Goal: Register for event/course

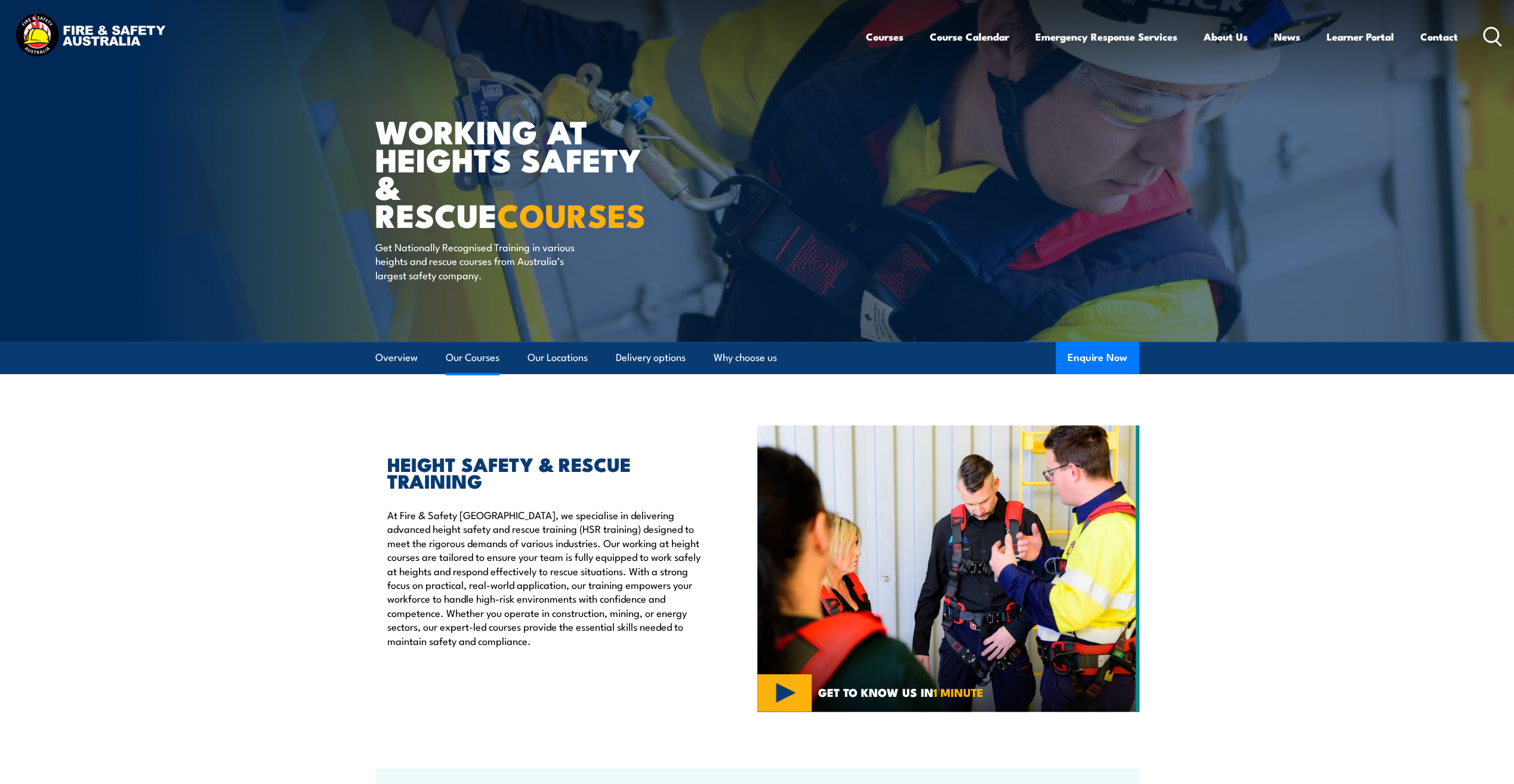
click at [463, 354] on link "Our Courses" at bounding box center [472, 358] width 54 height 32
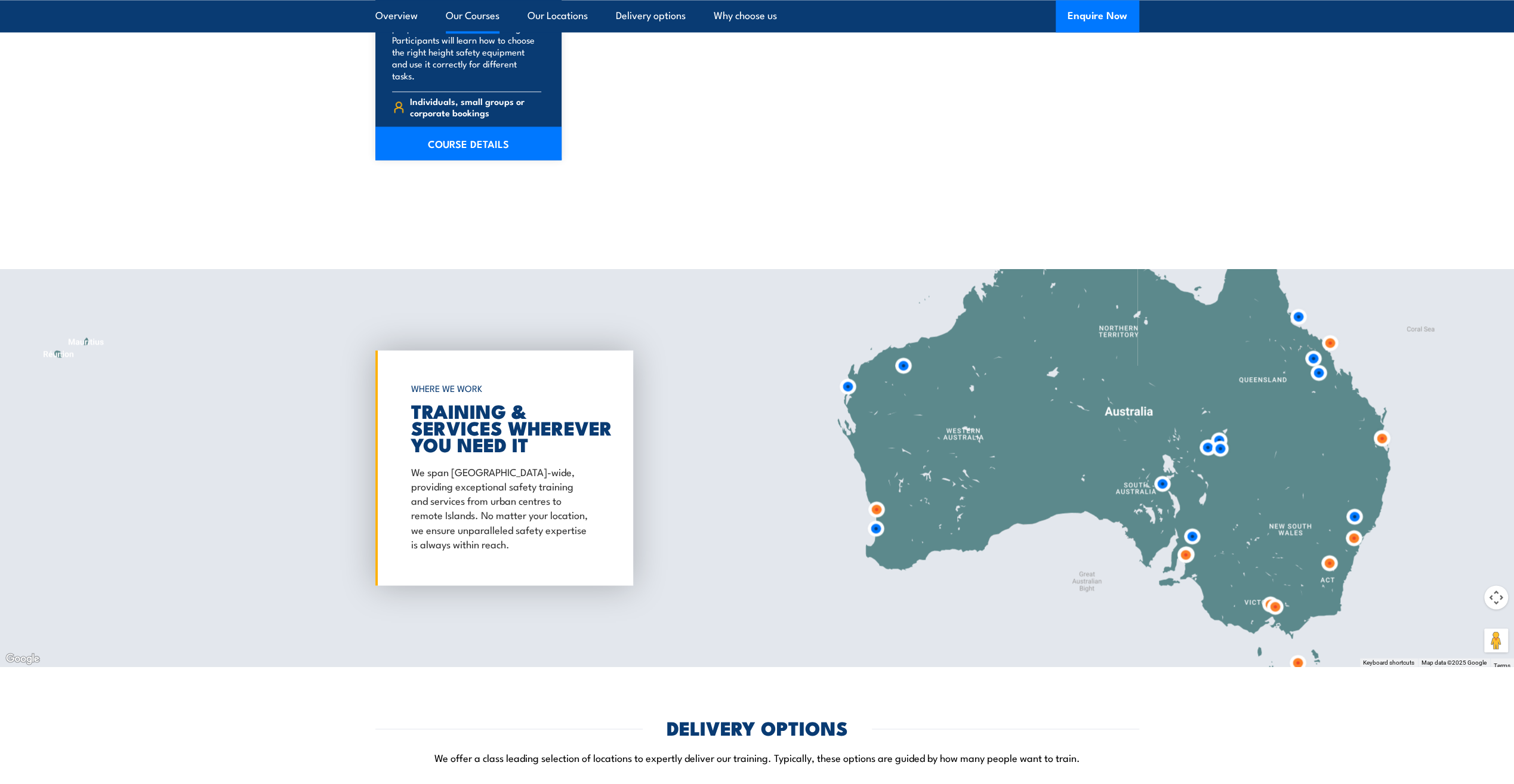
scroll to position [1799, 0]
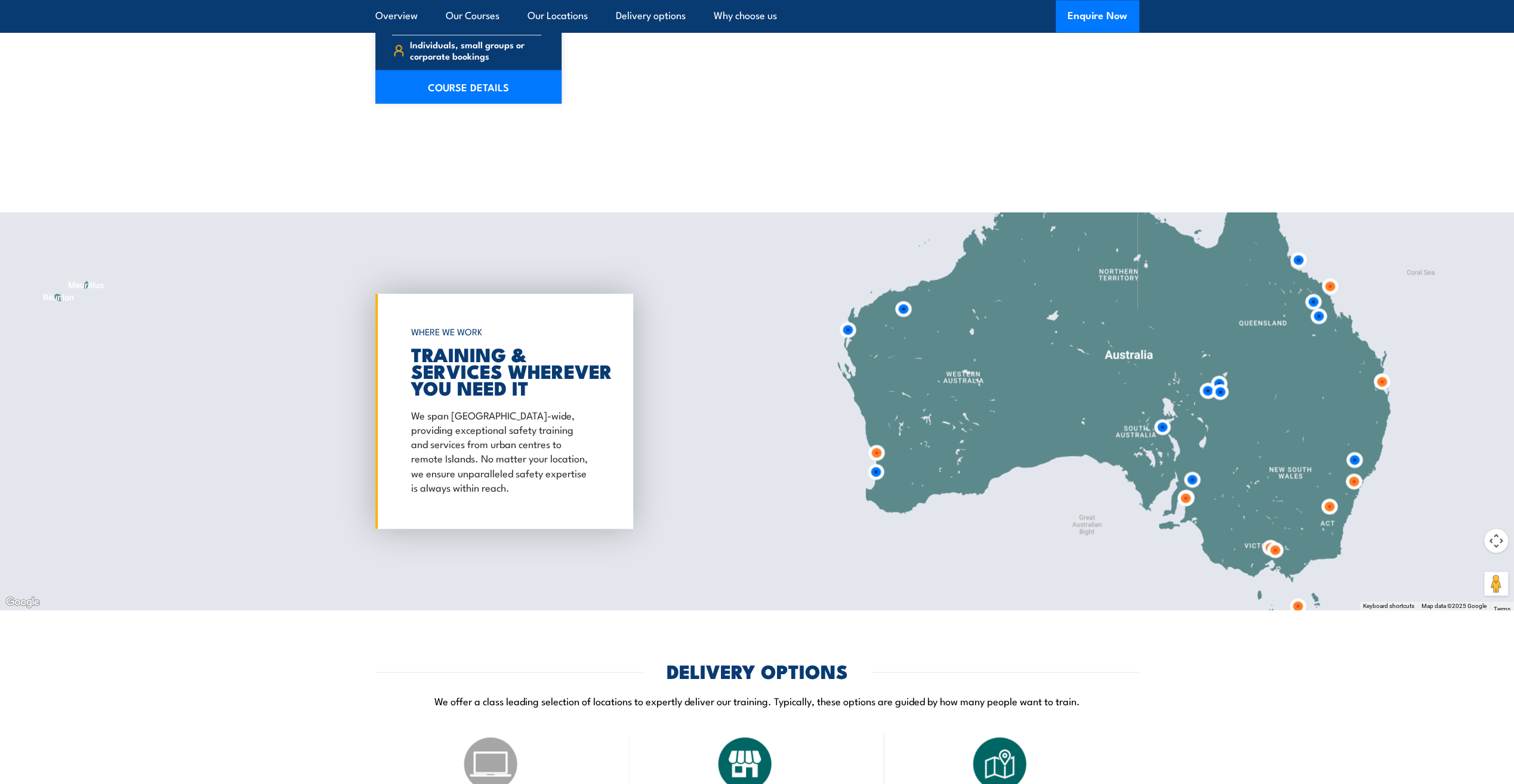
click at [1184, 487] on img at bounding box center [1185, 498] width 22 height 22
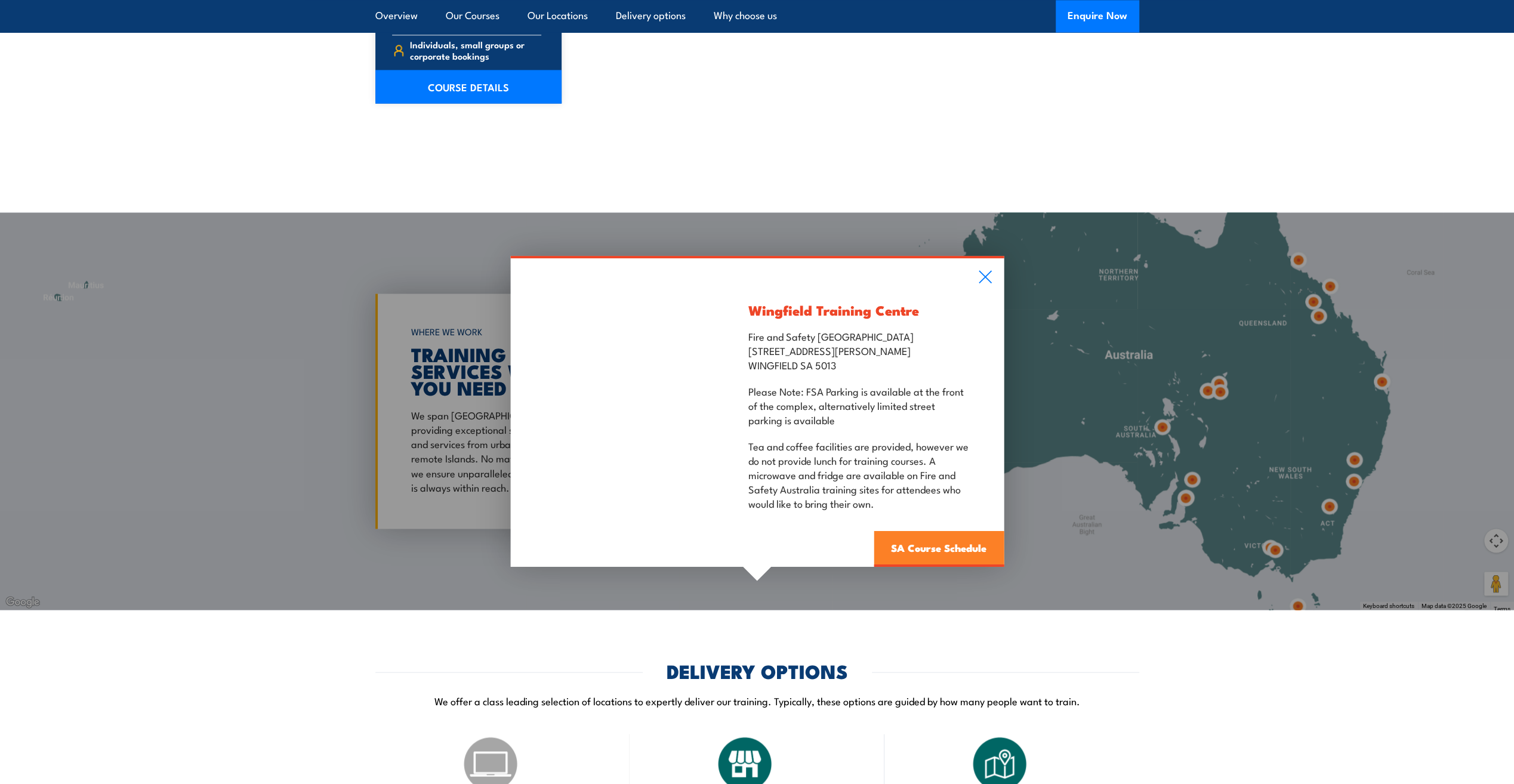
click at [937, 531] on link "SA Course Schedule" at bounding box center [939, 549] width 130 height 36
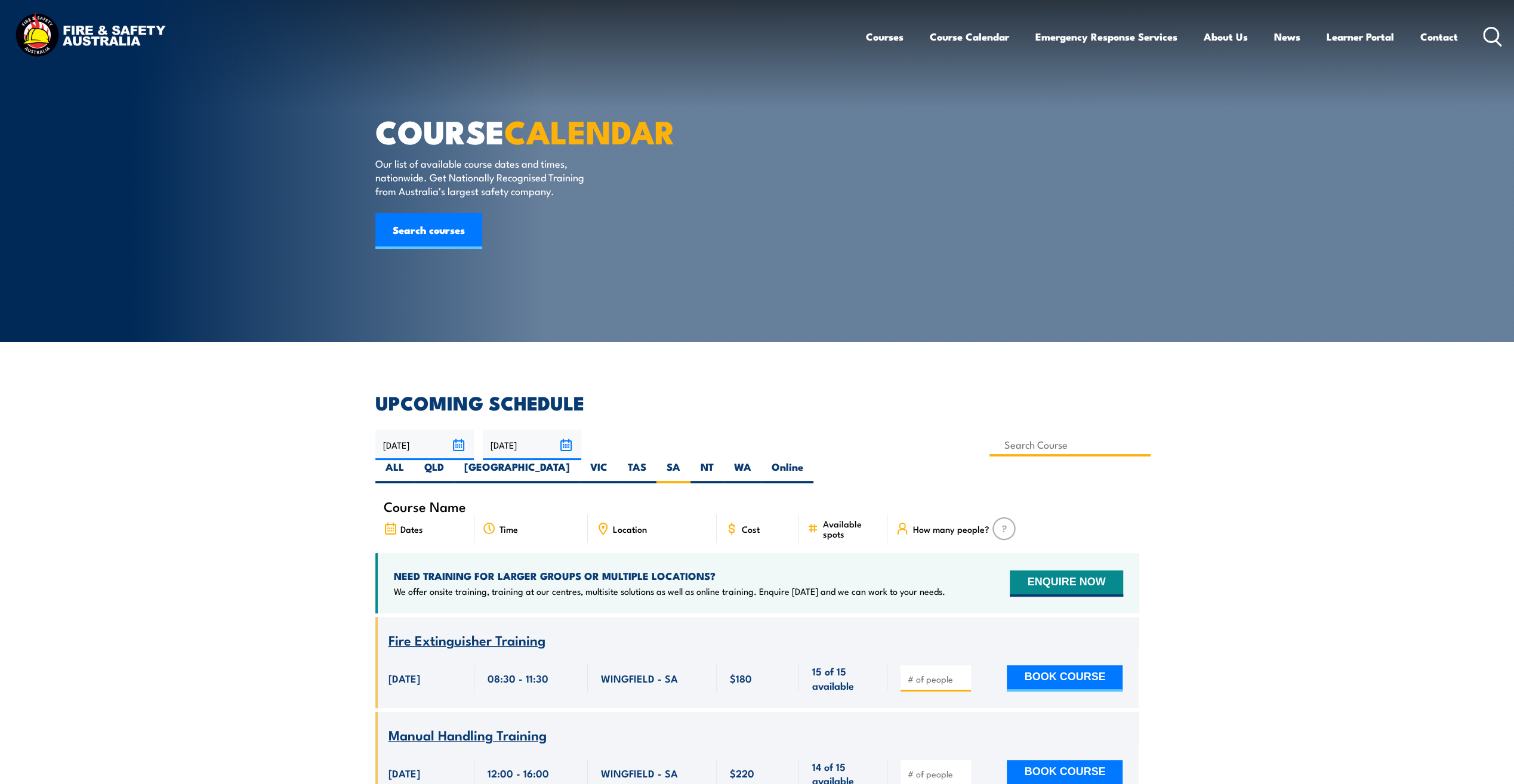
click at [990, 451] on input at bounding box center [1071, 445] width 162 height 23
drag, startPoint x: 606, startPoint y: 447, endPoint x: 563, endPoint y: 447, distance: 43.0
click at [563, 447] on div "[DATE] [DATE]" at bounding box center [757, 456] width 764 height 54
type input "first"
